Goal: Find specific page/section: Find specific page/section

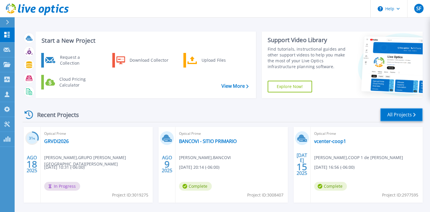
click at [401, 112] on link "All Projects" at bounding box center [401, 114] width 42 height 13
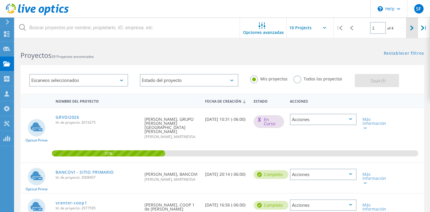
click at [417, 35] on div at bounding box center [412, 28] width 12 height 21
type input "2"
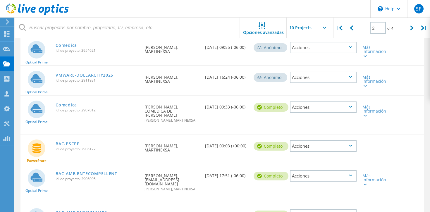
scroll to position [147, 0]
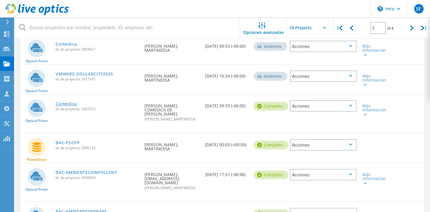
click at [70, 102] on link "Comedica" at bounding box center [66, 104] width 21 height 4
